Goal: Find contact information: Find contact information

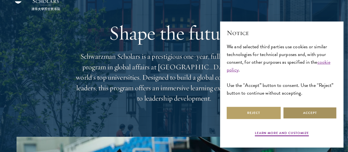
click at [303, 114] on button "Accept" at bounding box center [310, 113] width 54 height 12
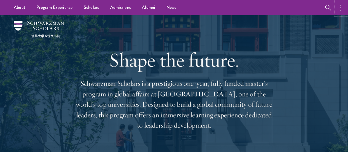
click at [341, 5] on circle "button" at bounding box center [340, 5] width 1 height 1
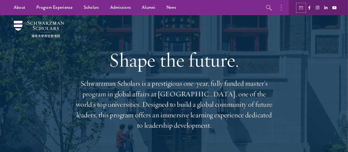
click at [300, 6] on use "button" at bounding box center [301, 7] width 4 height 3
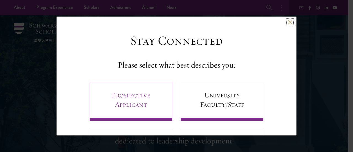
scroll to position [45, 0]
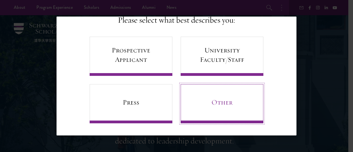
click at [200, 112] on link "Other" at bounding box center [222, 103] width 83 height 39
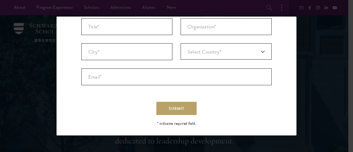
scroll to position [0, 0]
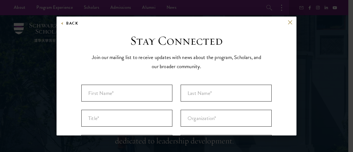
click at [283, 18] on div "Back Stay Connected Please select what best describes you: Prospective Applican…" at bounding box center [177, 76] width 240 height 119
click at [288, 22] on button at bounding box center [290, 22] width 5 height 5
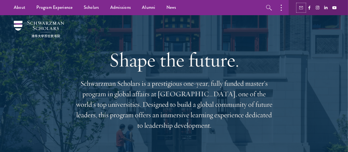
click at [301, 7] on icon "button" at bounding box center [301, 8] width 4 height 4
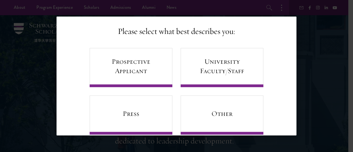
scroll to position [36, 0]
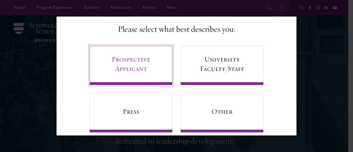
click at [132, 80] on link "Prospective Applicant" at bounding box center [131, 65] width 83 height 39
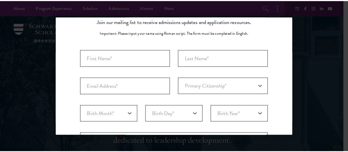
scroll to position [0, 0]
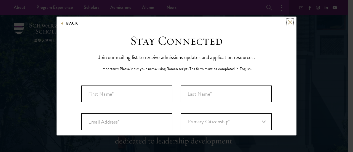
click at [288, 21] on button at bounding box center [290, 22] width 5 height 5
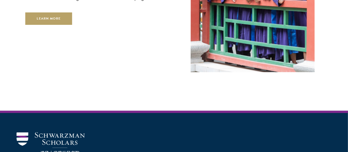
scroll to position [1631, 0]
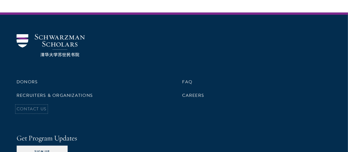
click at [47, 106] on link "Contact Us" at bounding box center [32, 109] width 30 height 7
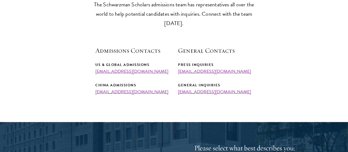
scroll to position [183, 0]
